Goal: Task Accomplishment & Management: Use online tool/utility

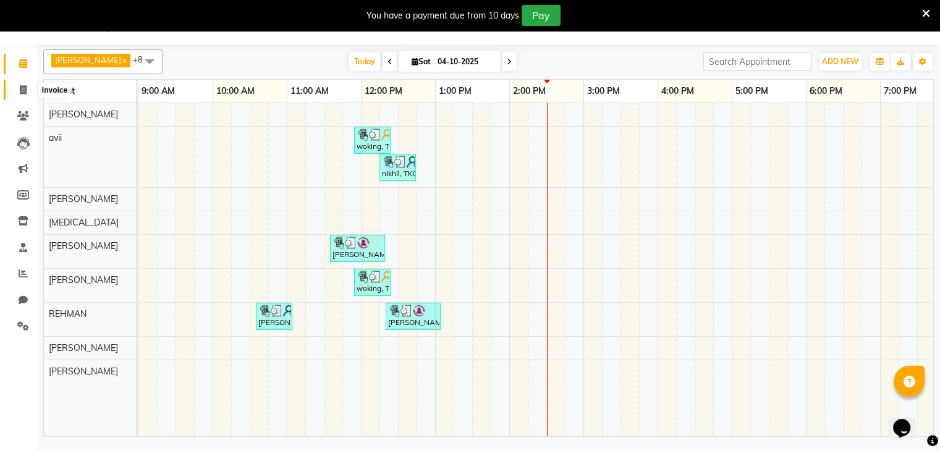
click at [24, 90] on icon at bounding box center [23, 89] width 7 height 9
select select "service"
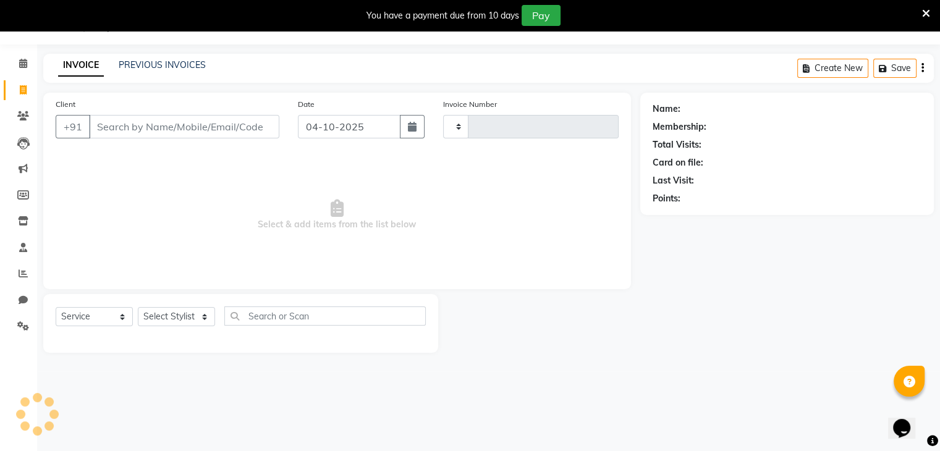
click at [206, 122] on input "Client" at bounding box center [184, 126] width 190 height 23
type input "0480"
select select "8913"
click at [207, 132] on input "Client" at bounding box center [184, 126] width 190 height 23
click at [175, 121] on input "Client" at bounding box center [184, 126] width 190 height 23
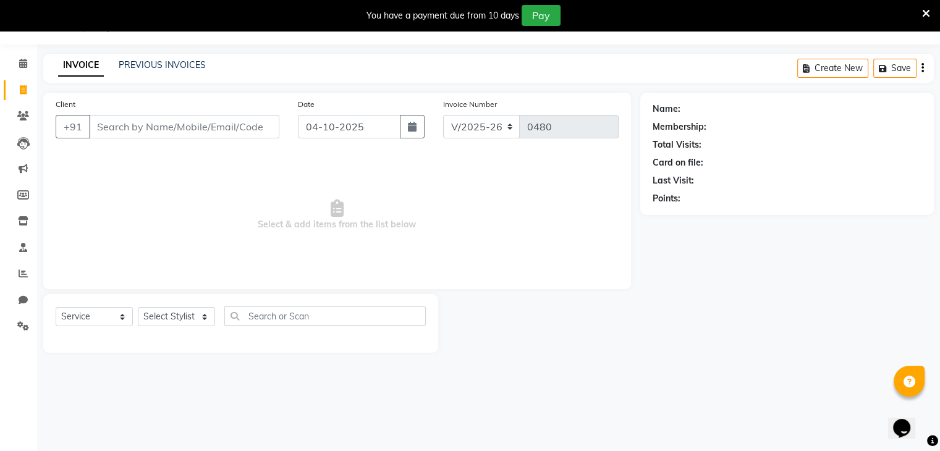
click at [165, 132] on input "Client" at bounding box center [184, 126] width 190 height 23
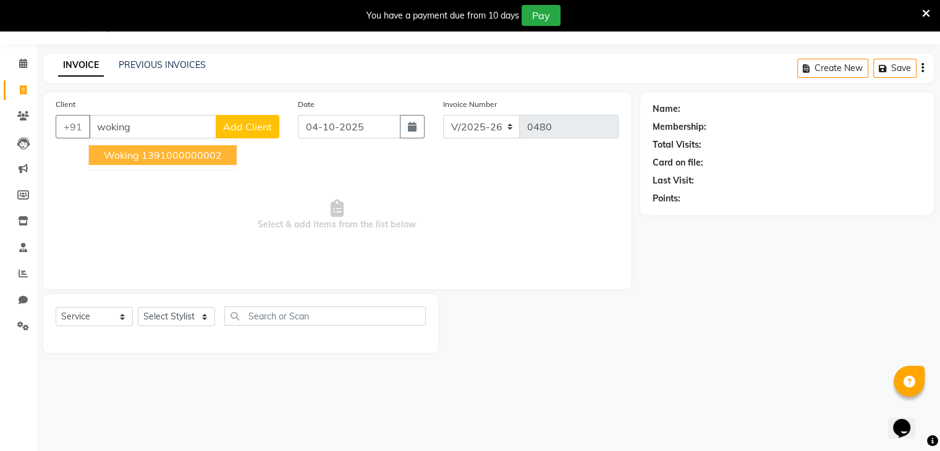
click at [159, 156] on ngb-highlight "1391000000002" at bounding box center [181, 155] width 80 height 12
type input "1391000000002"
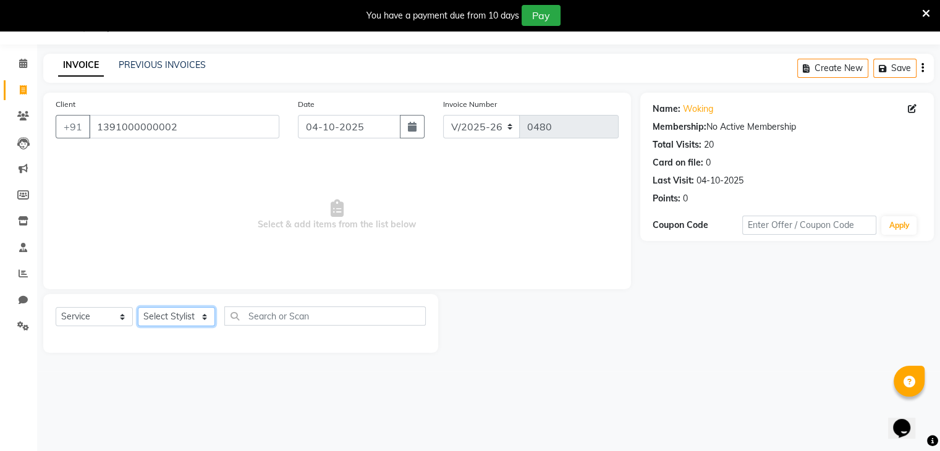
click at [177, 316] on select "Select Stylist [PERSON_NAME] [PERSON_NAME] [MEDICAL_DATA] [PERSON_NAME] [PERSON…" at bounding box center [176, 316] width 77 height 19
select select "90539"
click at [138, 308] on select "Select Stylist [PERSON_NAME] [PERSON_NAME] [MEDICAL_DATA] [PERSON_NAME] [PERSON…" at bounding box center [176, 316] width 77 height 19
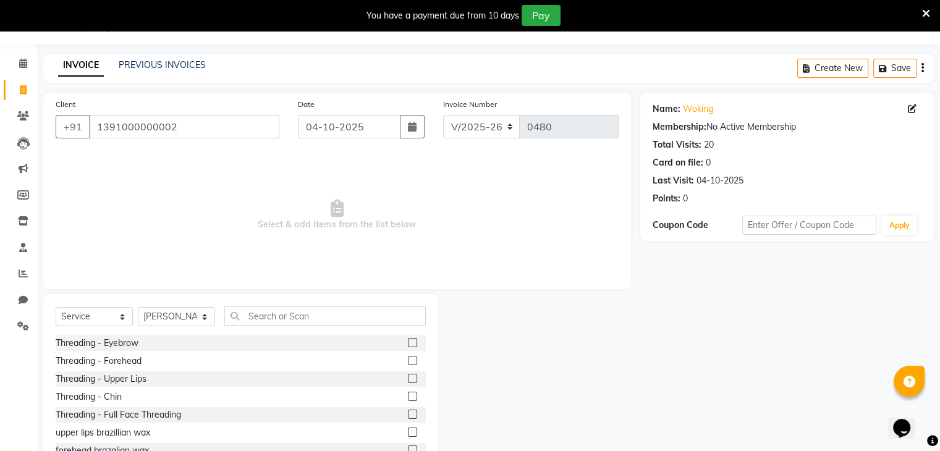
click at [321, 304] on div "Select Service Product Membership Package Voucher Prepaid Gift Card Select Styl…" at bounding box center [240, 385] width 395 height 182
click at [321, 312] on input "text" at bounding box center [324, 315] width 201 height 19
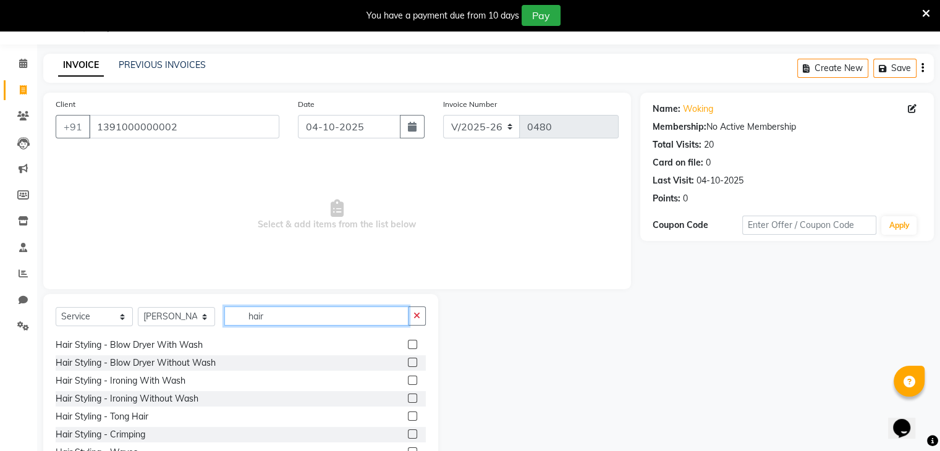
scroll to position [124, 0]
type input "hair"
click at [112, 398] on div "Hair Styling - Ironing Without Wash" at bounding box center [127, 398] width 143 height 13
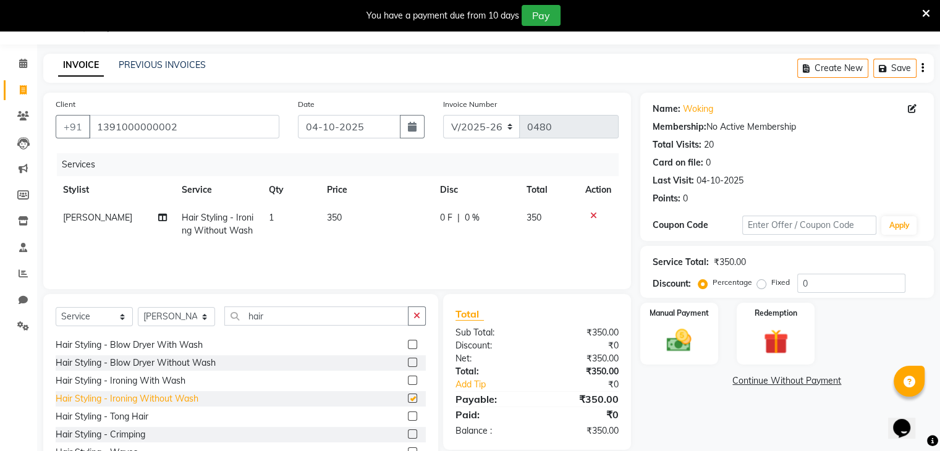
checkbox input "false"
click at [662, 346] on img at bounding box center [678, 341] width 41 height 30
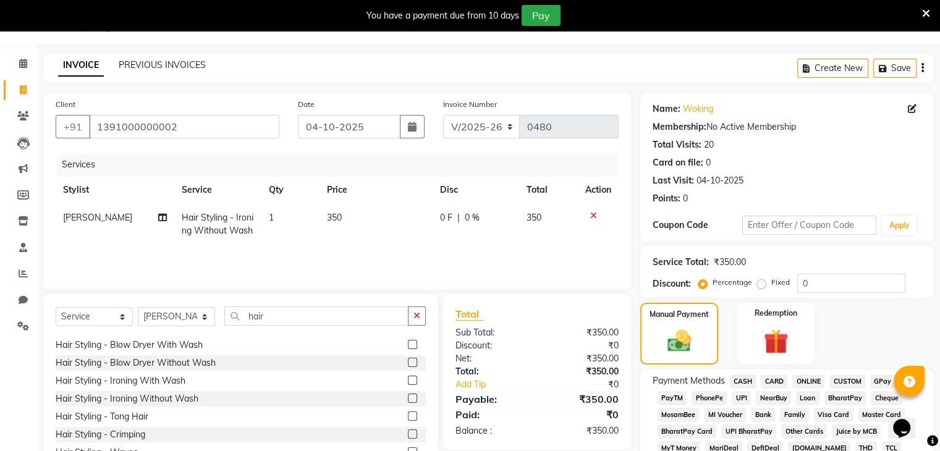
click at [744, 374] on span "CASH" at bounding box center [743, 381] width 27 height 14
click at [744, 380] on span "CASH" at bounding box center [743, 381] width 27 height 14
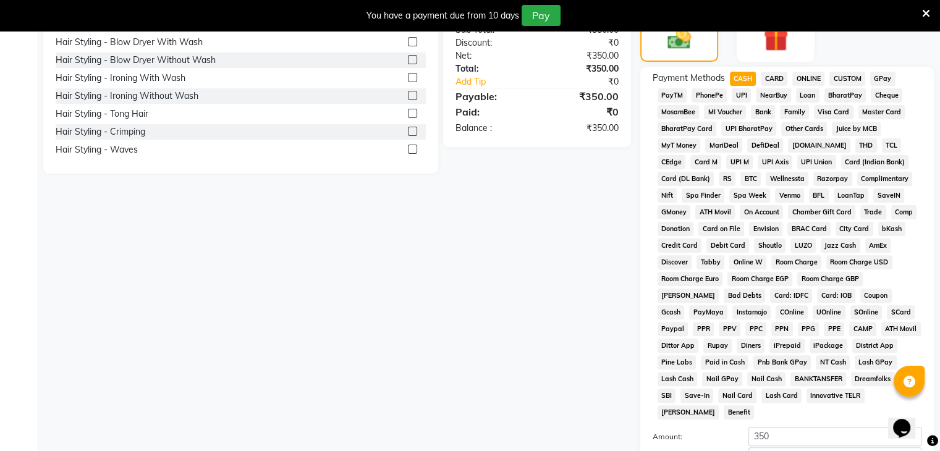
scroll to position [460, 0]
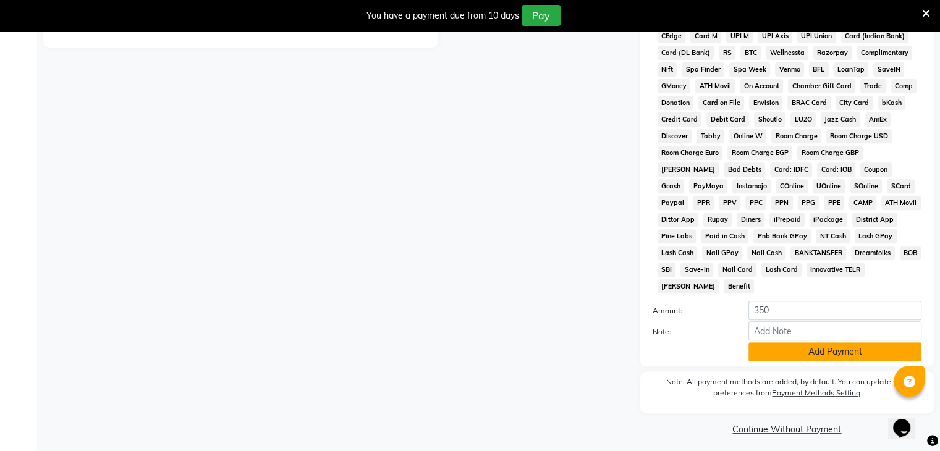
click at [805, 344] on button "Add Payment" at bounding box center [834, 351] width 173 height 19
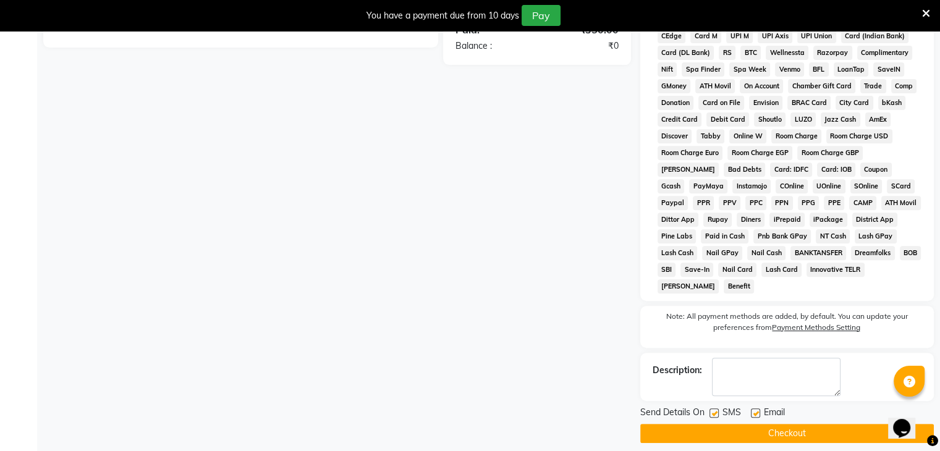
click at [785, 424] on button "Checkout" at bounding box center [786, 433] width 293 height 19
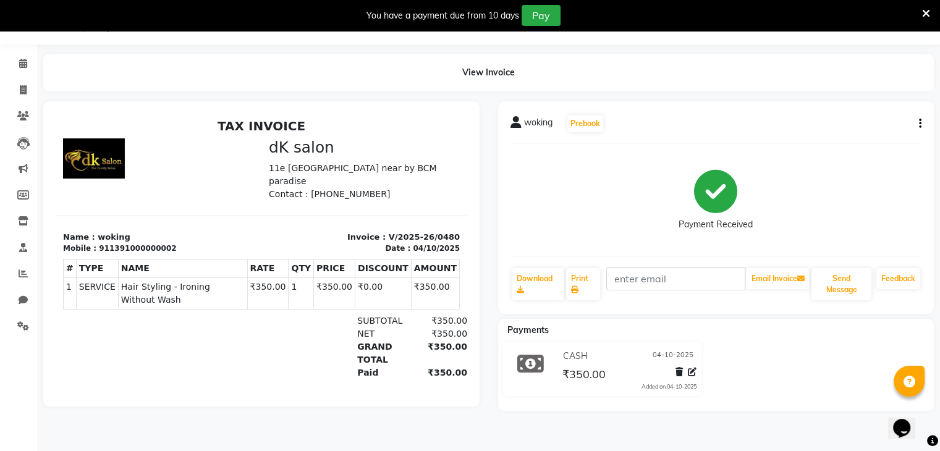
click at [867, 81] on div "View Invoice" at bounding box center [488, 73] width 890 height 38
click at [884, 193] on div "Payment Received" at bounding box center [715, 200] width 411 height 93
